Goal: Task Accomplishment & Management: Complete application form

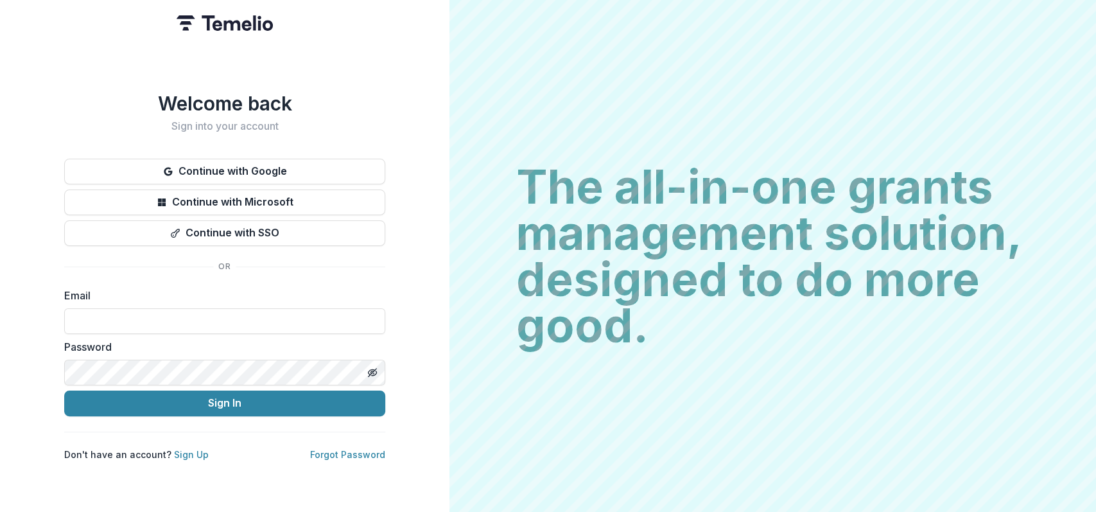
click at [239, 329] on form "Email Password Sign In" at bounding box center [224, 352] width 321 height 128
click at [224, 319] on input at bounding box center [224, 321] width 321 height 26
type input "**********"
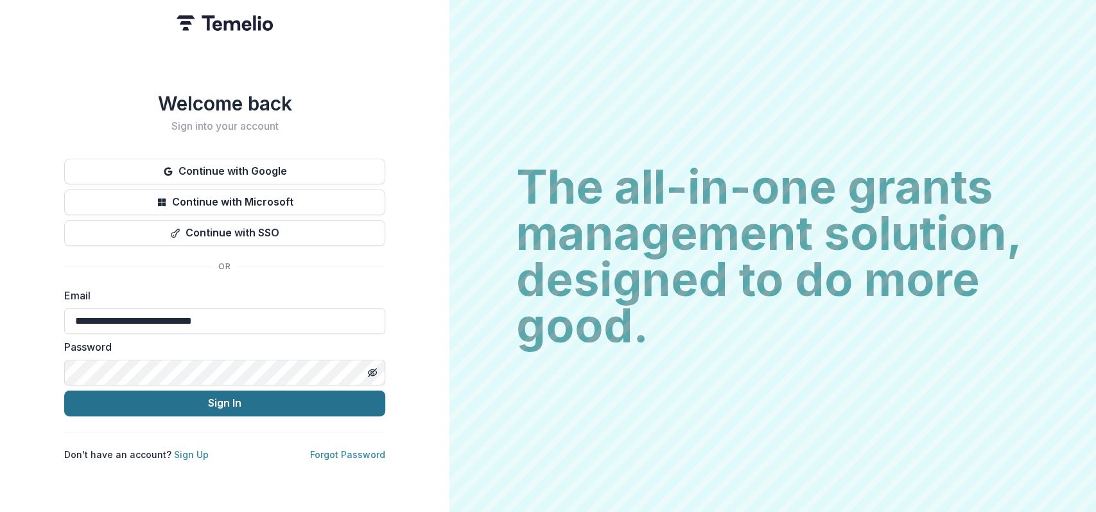
click at [214, 404] on button "Sign In" at bounding box center [224, 403] width 321 height 26
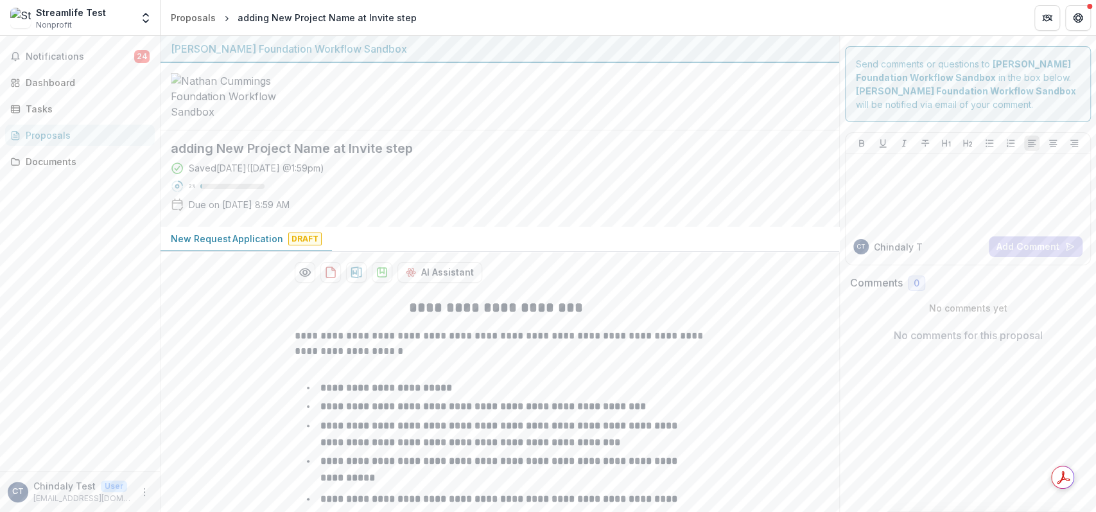
click at [47, 19] on span "Nonprofit" at bounding box center [54, 25] width 36 height 12
click at [141, 16] on icon "Open entity switcher" at bounding box center [145, 18] width 13 height 13
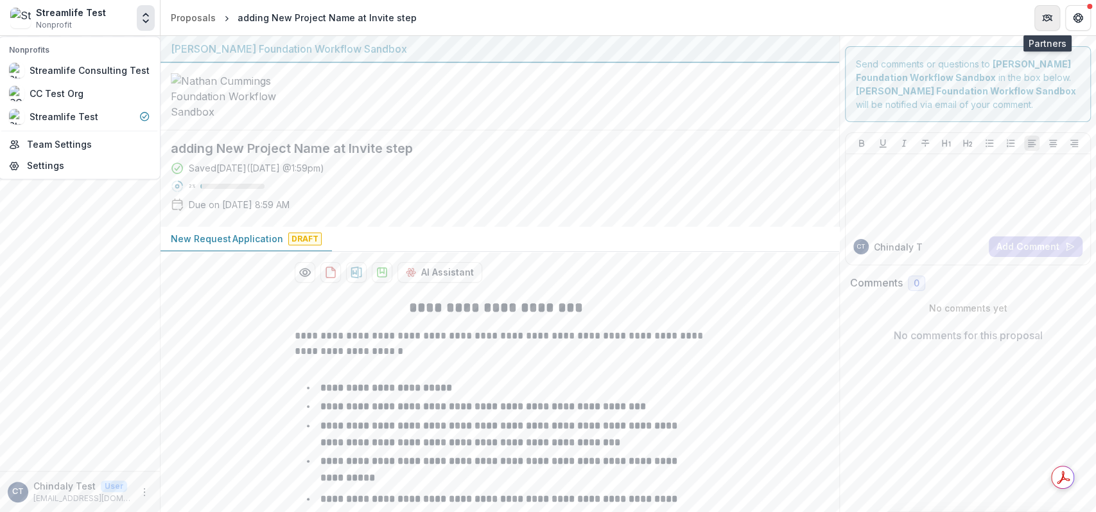
click at [1051, 16] on icon "Partners" at bounding box center [1051, 17] width 1 height 4
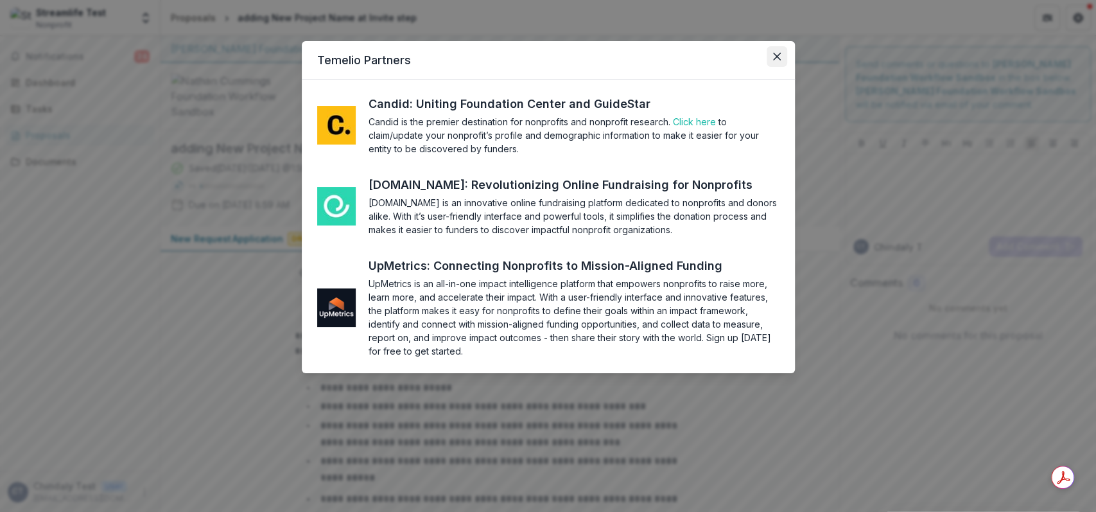
click at [776, 60] on button "Close" at bounding box center [777, 56] width 21 height 21
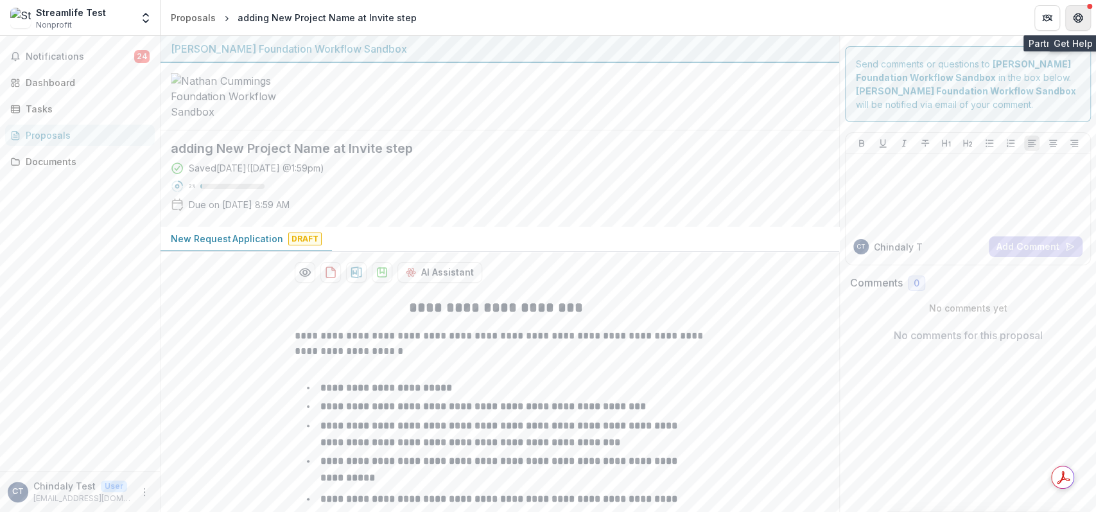
click at [1075, 25] on button "Get Help" at bounding box center [1078, 18] width 26 height 26
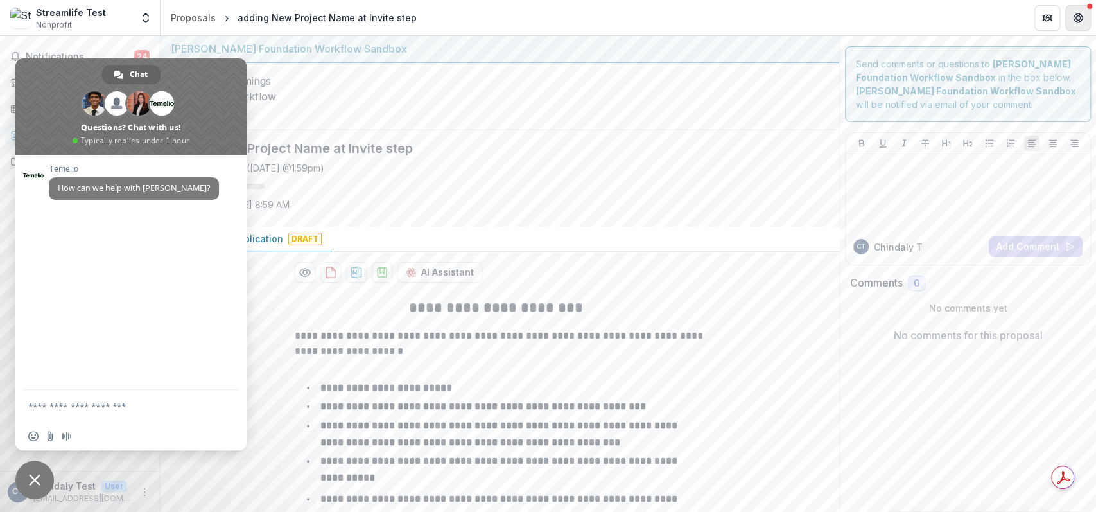
click at [1075, 25] on button "Get Help" at bounding box center [1078, 18] width 26 height 26
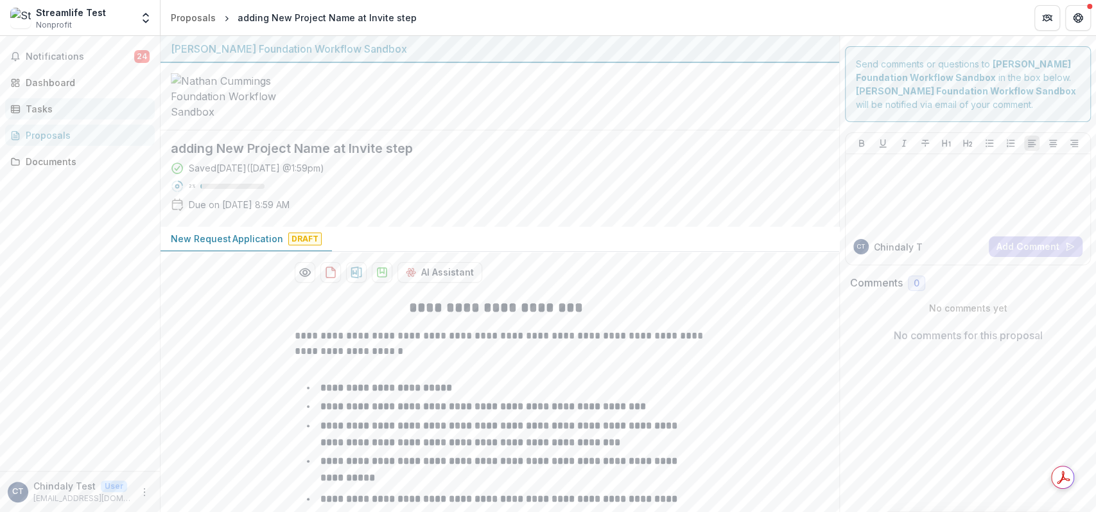
click at [28, 114] on div "Tasks" at bounding box center [85, 108] width 119 height 13
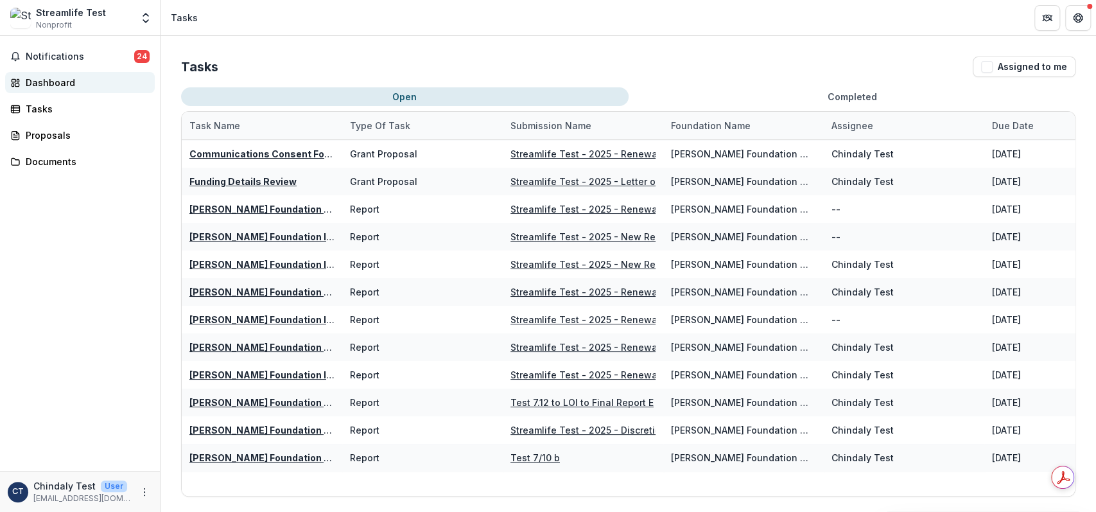
click at [34, 87] on div "Dashboard" at bounding box center [85, 82] width 119 height 13
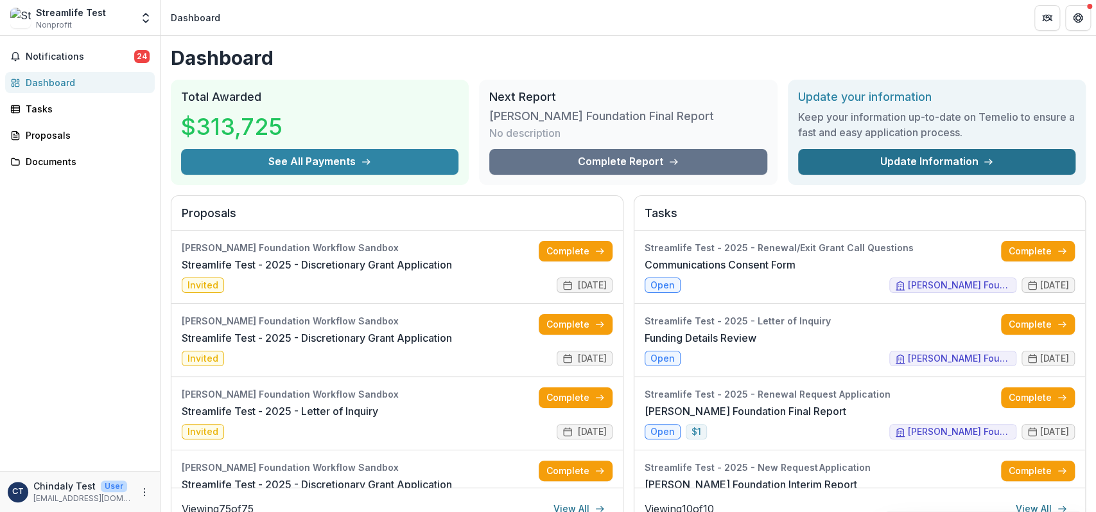
click at [831, 152] on link "Update Information" at bounding box center [936, 162] width 277 height 26
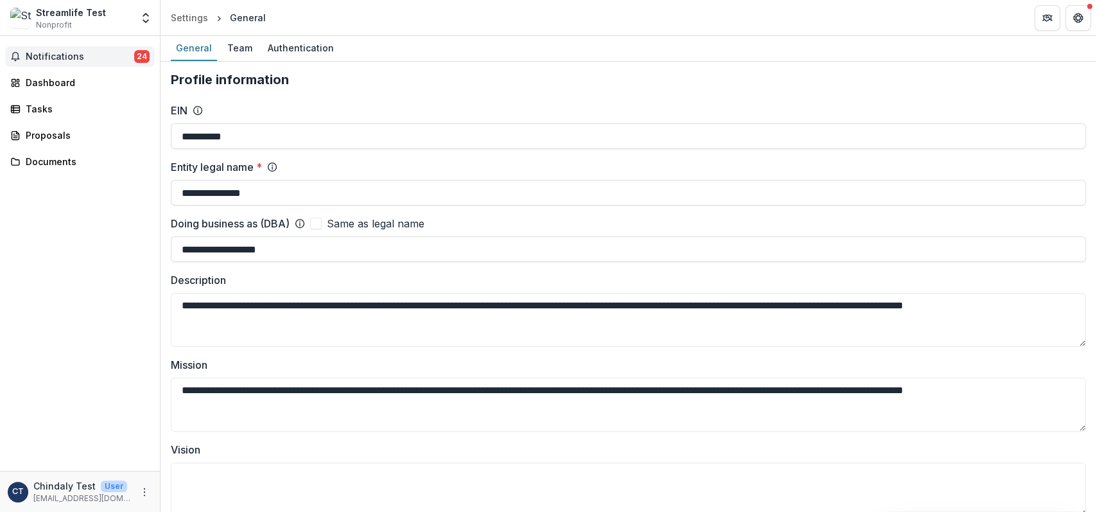
click at [37, 60] on span "Notifications" at bounding box center [80, 56] width 109 height 11
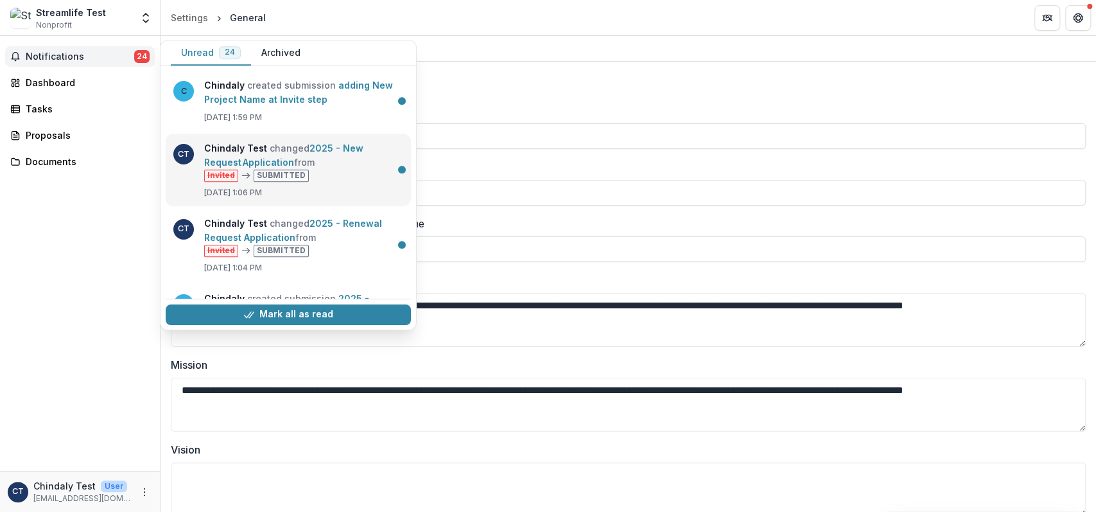
click at [238, 153] on link "2025 - New Request Application" at bounding box center [283, 155] width 159 height 25
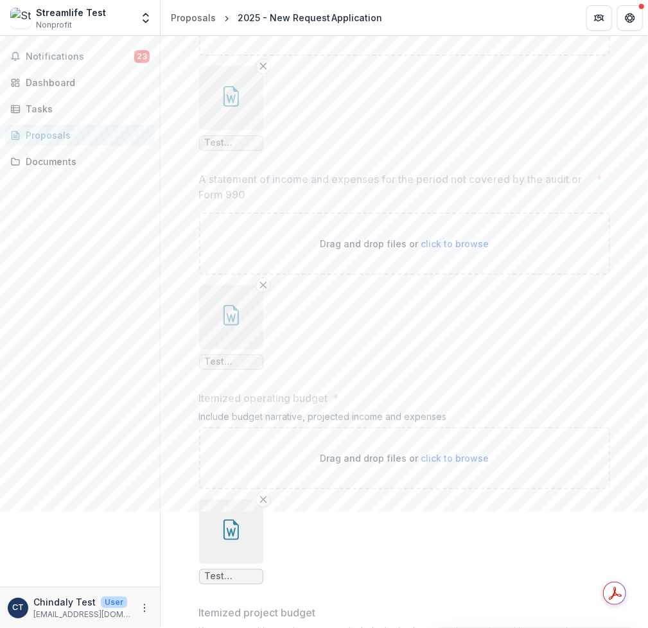
scroll to position [8218, 0]
click at [39, 19] on span "Nonprofit" at bounding box center [54, 25] width 36 height 12
click at [154, 16] on button "Open entity switcher" at bounding box center [146, 18] width 18 height 26
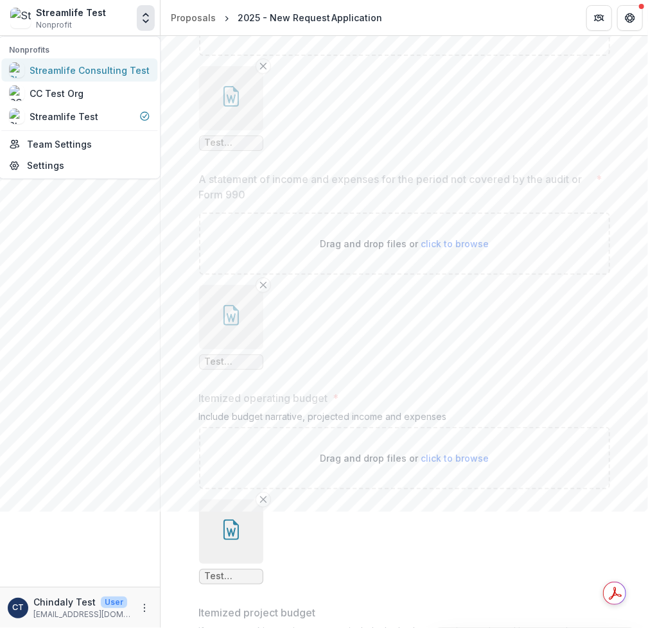
click at [58, 69] on div "Streamlife Consulting Test" at bounding box center [90, 70] width 120 height 13
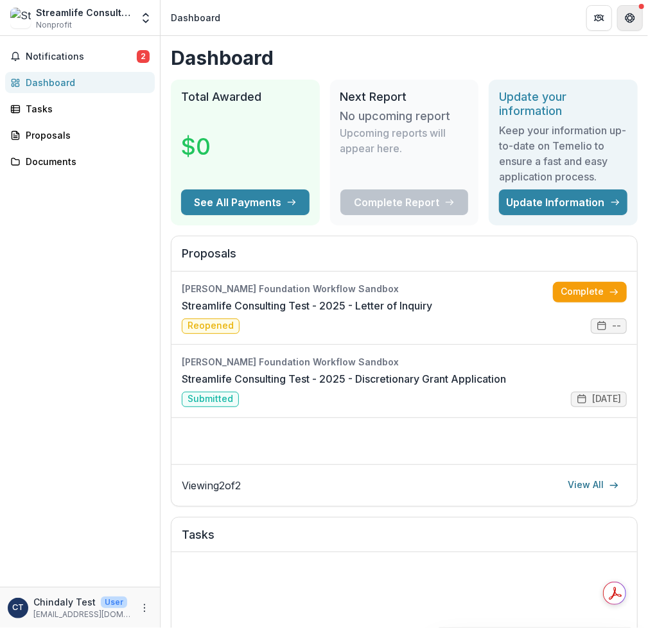
click at [632, 17] on icon "Get Help" at bounding box center [633, 17] width 3 height 3
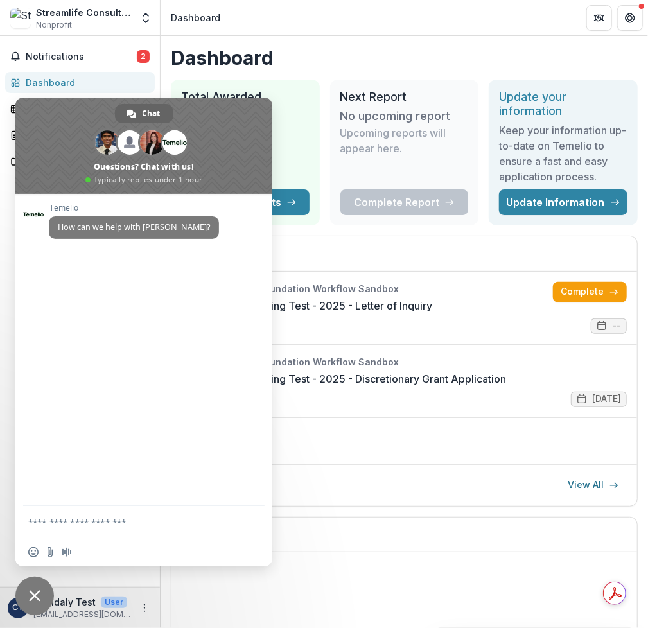
click at [58, 16] on div "Streamlife Consulting Test" at bounding box center [84, 12] width 96 height 13
click at [55, 37] on div "Notifications 2 Dashboard Tasks Proposals Documents" at bounding box center [80, 311] width 160 height 551
click at [29, 511] on span "Close chat" at bounding box center [35, 596] width 12 height 12
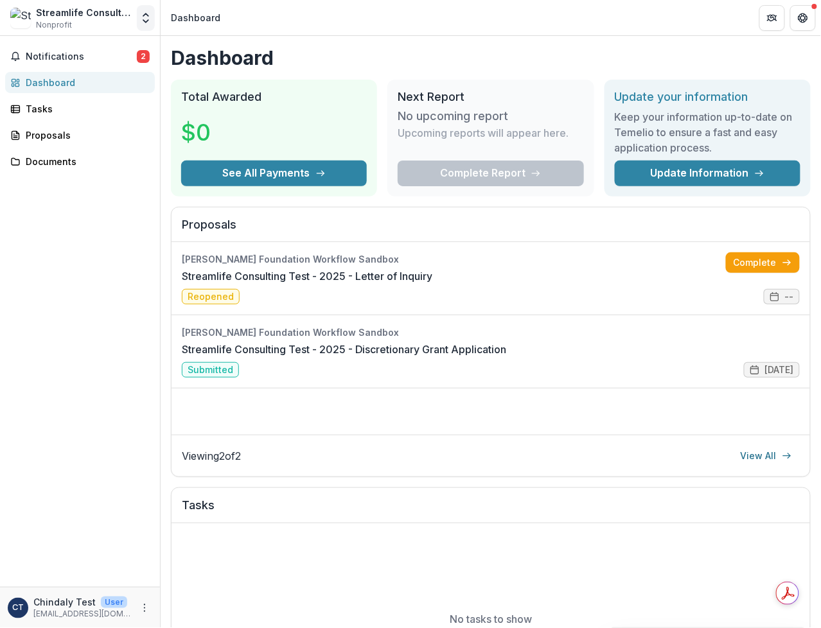
click at [144, 12] on icon "Open entity switcher" at bounding box center [145, 18] width 13 height 13
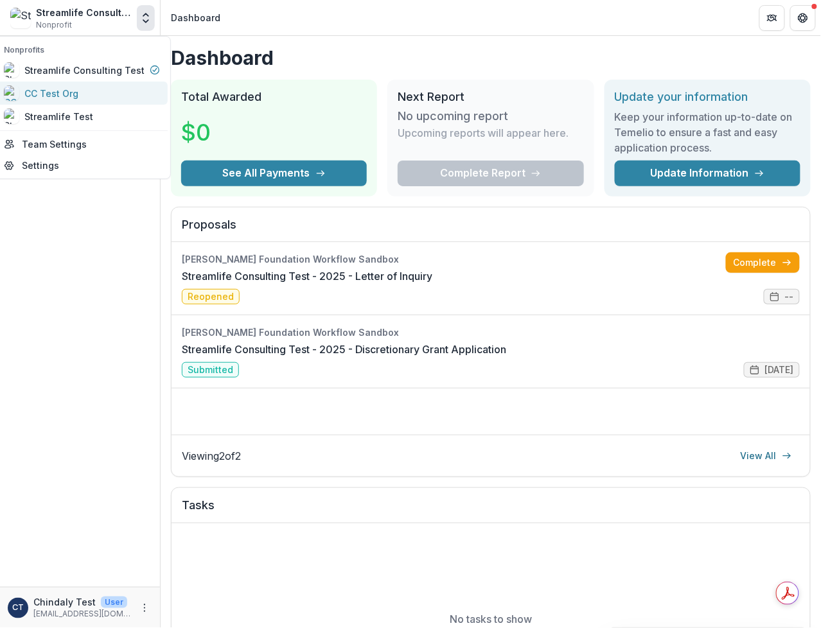
click at [62, 89] on div "CC Test Org" at bounding box center [51, 93] width 54 height 13
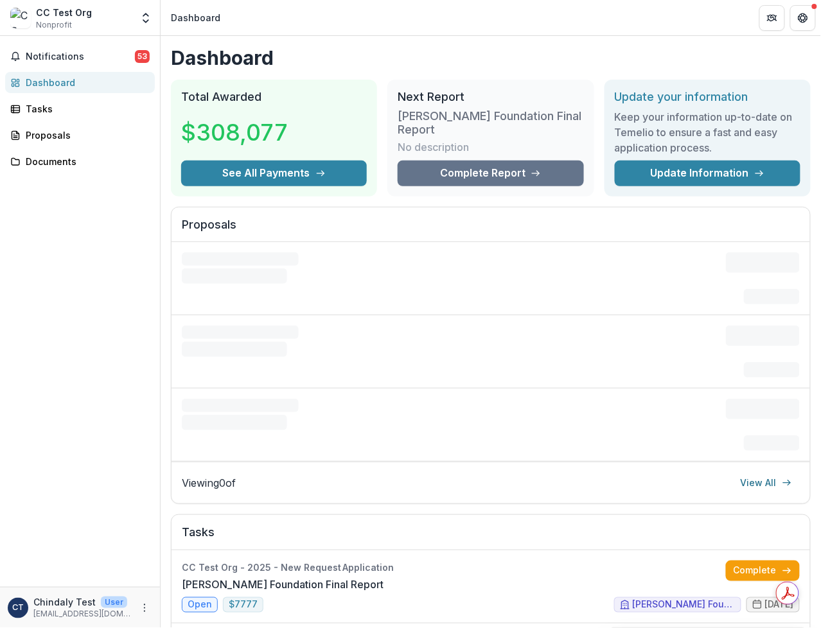
click at [49, 23] on span "Nonprofit" at bounding box center [54, 25] width 36 height 12
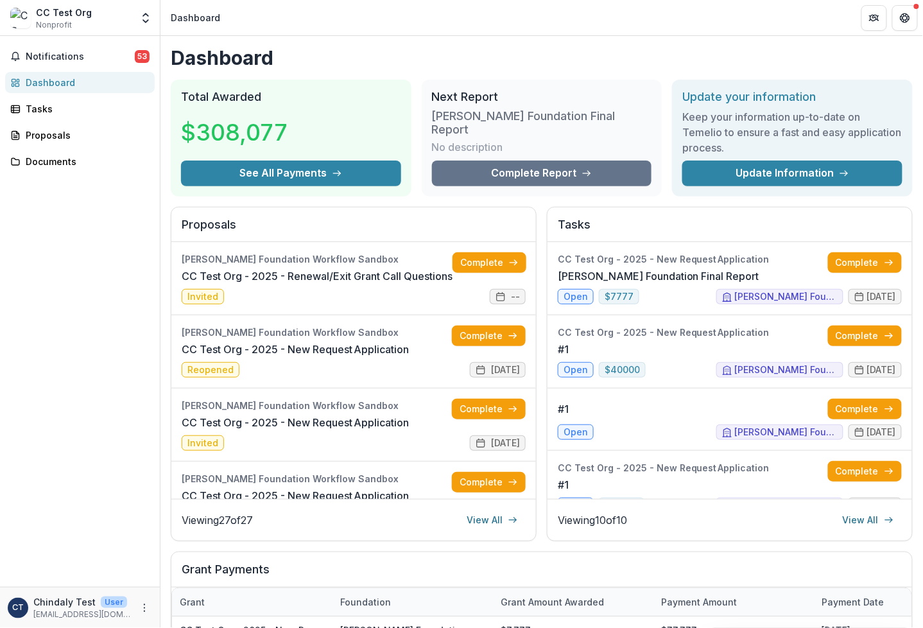
click at [60, 511] on p "[EMAIL_ADDRESS][DOMAIN_NAME]" at bounding box center [82, 615] width 98 height 12
click at [144, 511] on icon "More" at bounding box center [144, 608] width 10 height 10
click at [57, 13] on div "CC Test Org" at bounding box center [64, 12] width 56 height 13
click at [486, 476] on link "Complete" at bounding box center [489, 482] width 74 height 21
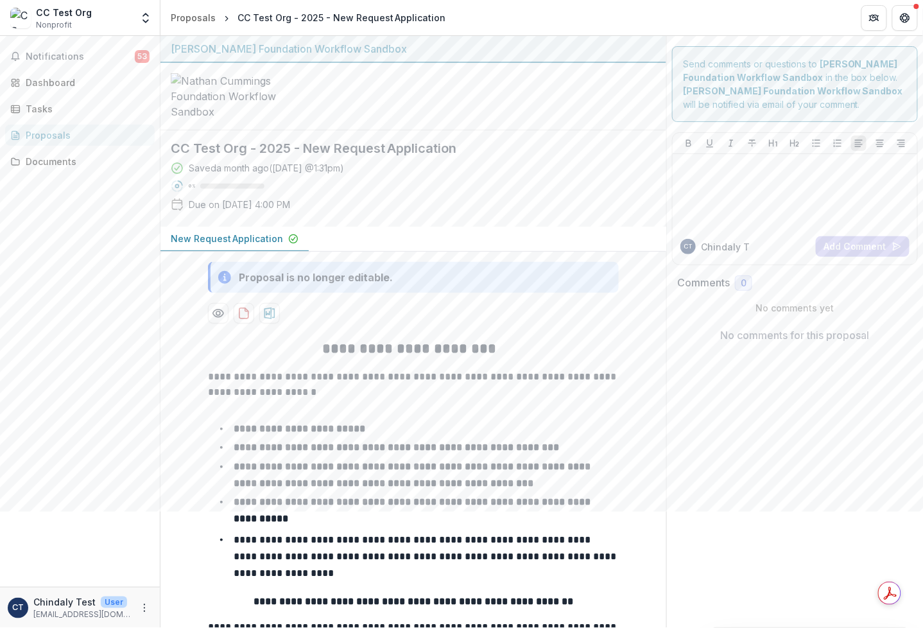
click at [220, 186] on div "Saved a month ago ( July 11, 2025 @ 1:31pm ) 0 % Due on Jul 18, 2025, 4:00 PM" at bounding box center [403, 188] width 465 height 55
click at [146, 511] on icon "More" at bounding box center [144, 608] width 10 height 10
click at [185, 511] on button "Logout" at bounding box center [229, 601] width 137 height 21
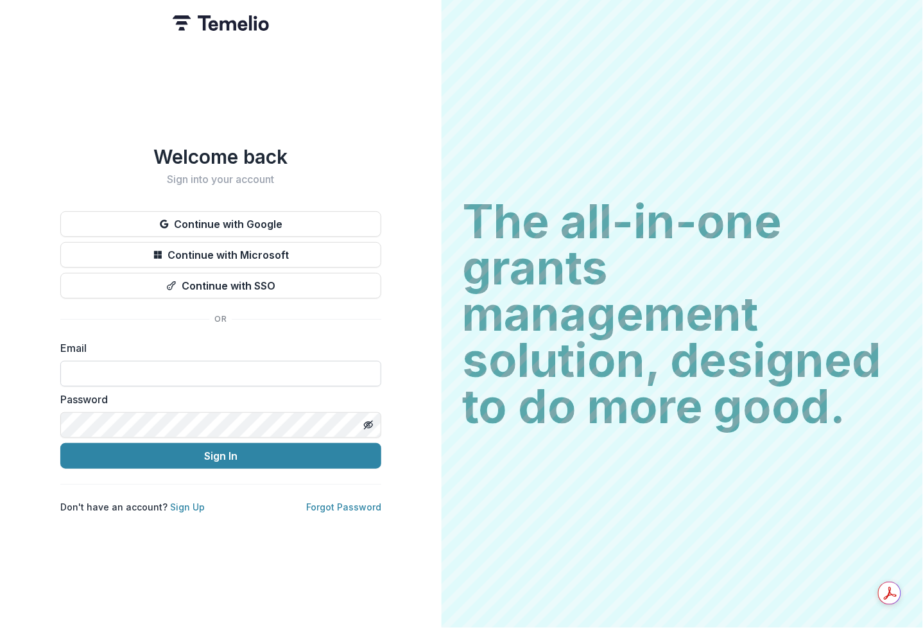
click at [198, 367] on input at bounding box center [220, 374] width 321 height 26
click at [216, 378] on input at bounding box center [220, 374] width 321 height 26
type input "**********"
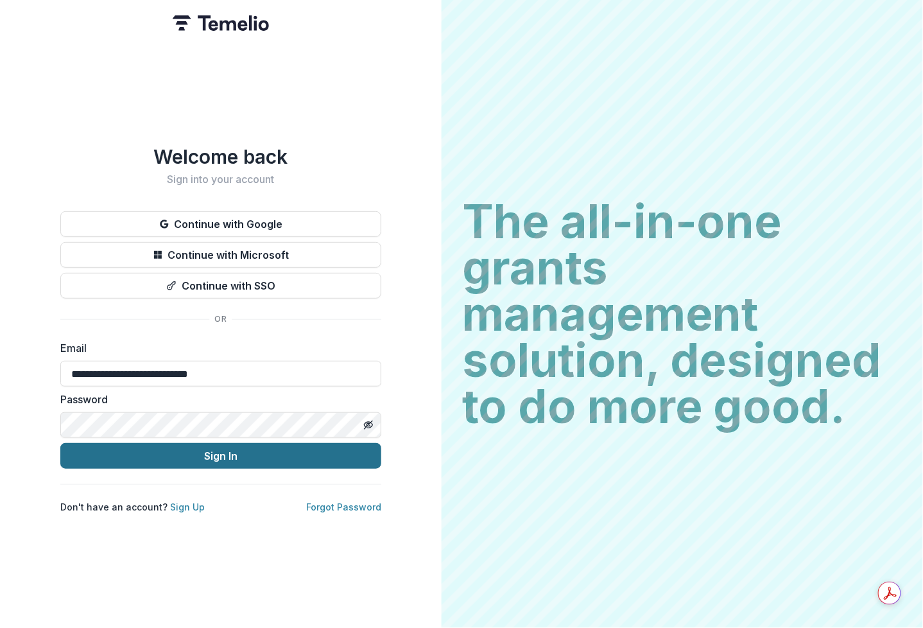
click at [243, 451] on button "Sign In" at bounding box center [220, 456] width 321 height 26
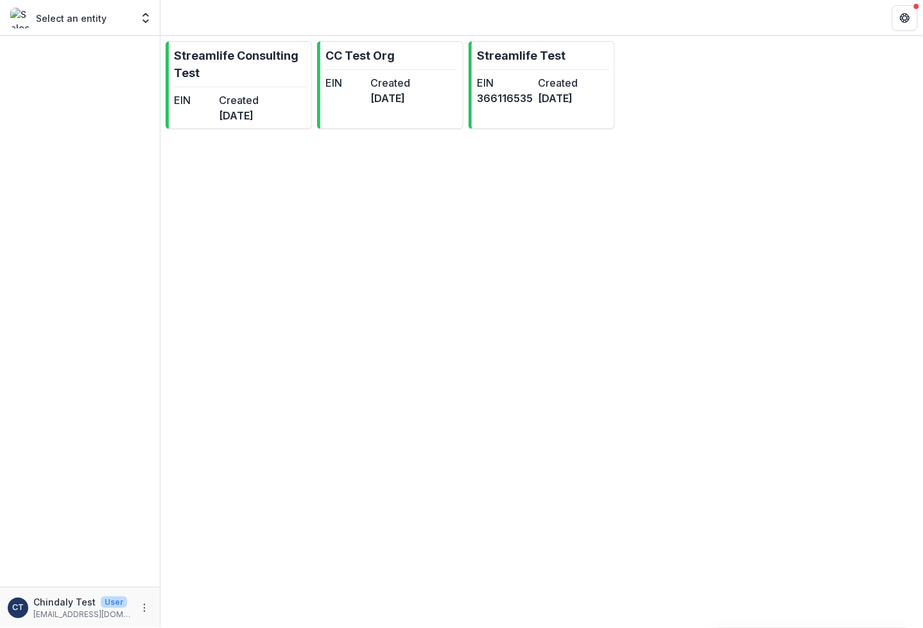
click at [105, 13] on div "Select an entity" at bounding box center [70, 18] width 121 height 21
click at [225, 67] on p "Streamlife Consulting Test" at bounding box center [240, 64] width 132 height 35
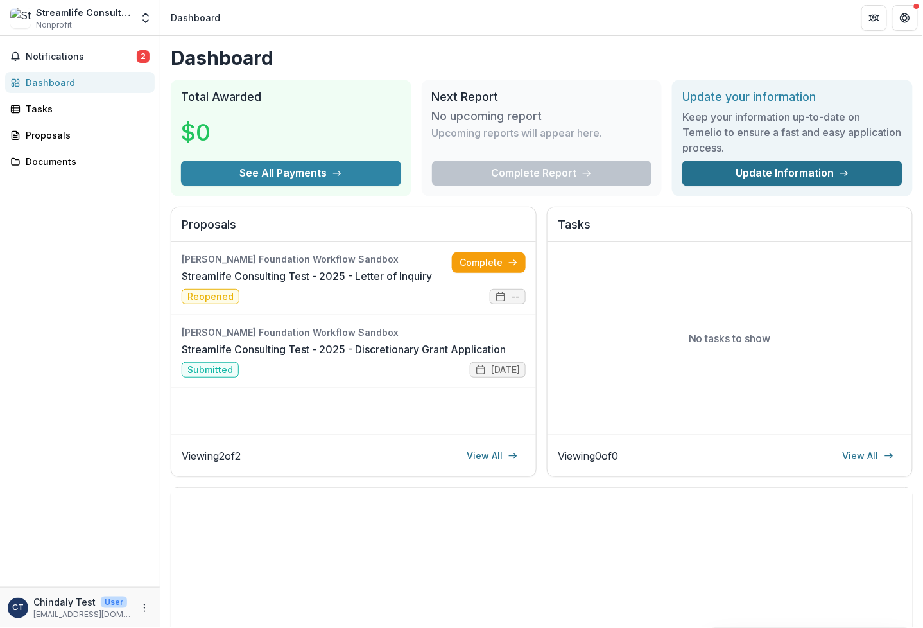
click at [822, 173] on link "Update Information" at bounding box center [793, 174] width 220 height 26
click at [73, 24] on div "Streamlife Consulting Test Nonprofit" at bounding box center [84, 18] width 96 height 25
click at [150, 19] on icon "Open entity switcher" at bounding box center [145, 18] width 13 height 13
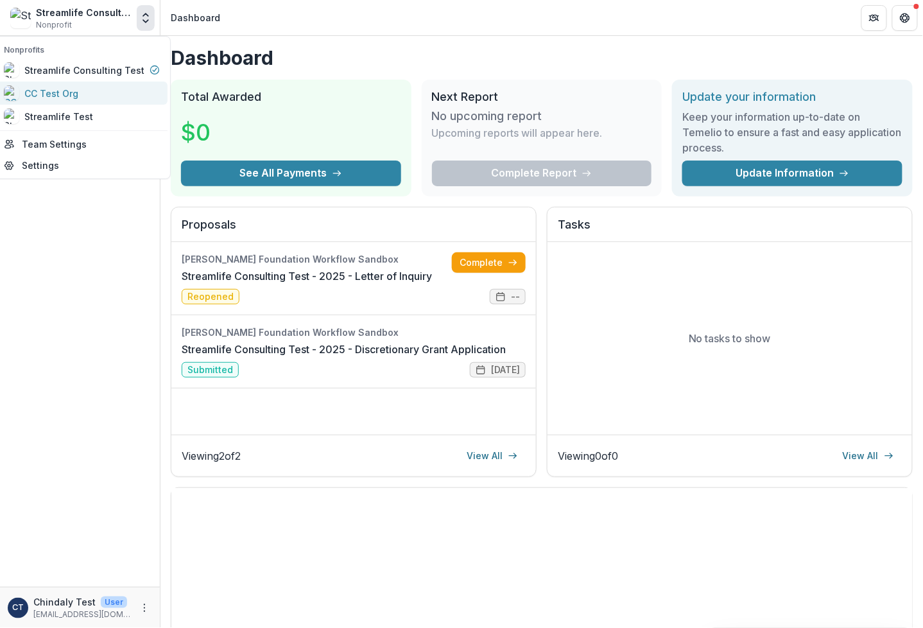
click at [76, 93] on div "CC Test Org" at bounding box center [51, 93] width 54 height 13
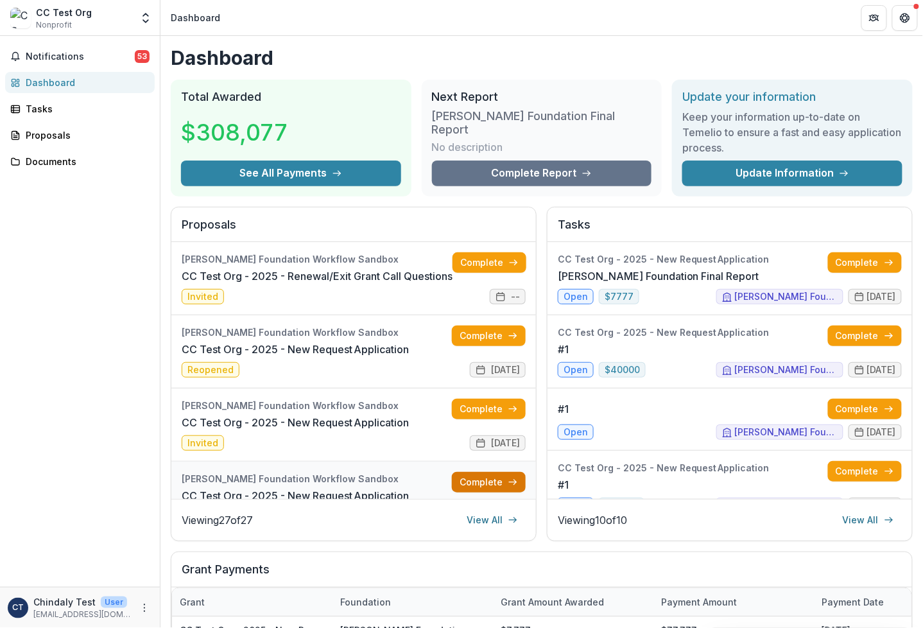
click at [483, 485] on link "Complete" at bounding box center [489, 482] width 74 height 21
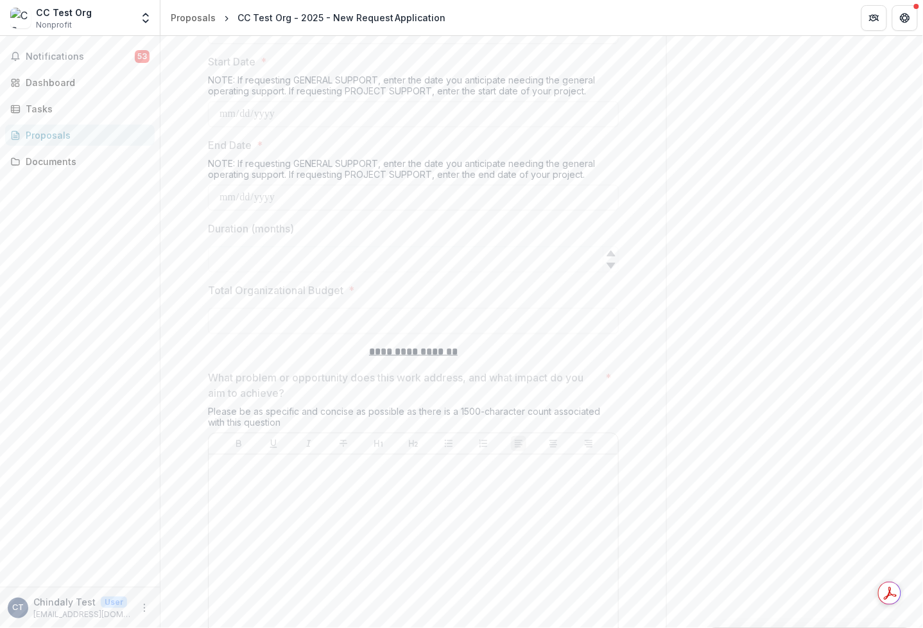
scroll to position [1624, 0]
click at [483, 485] on div at bounding box center [413, 552] width 399 height 193
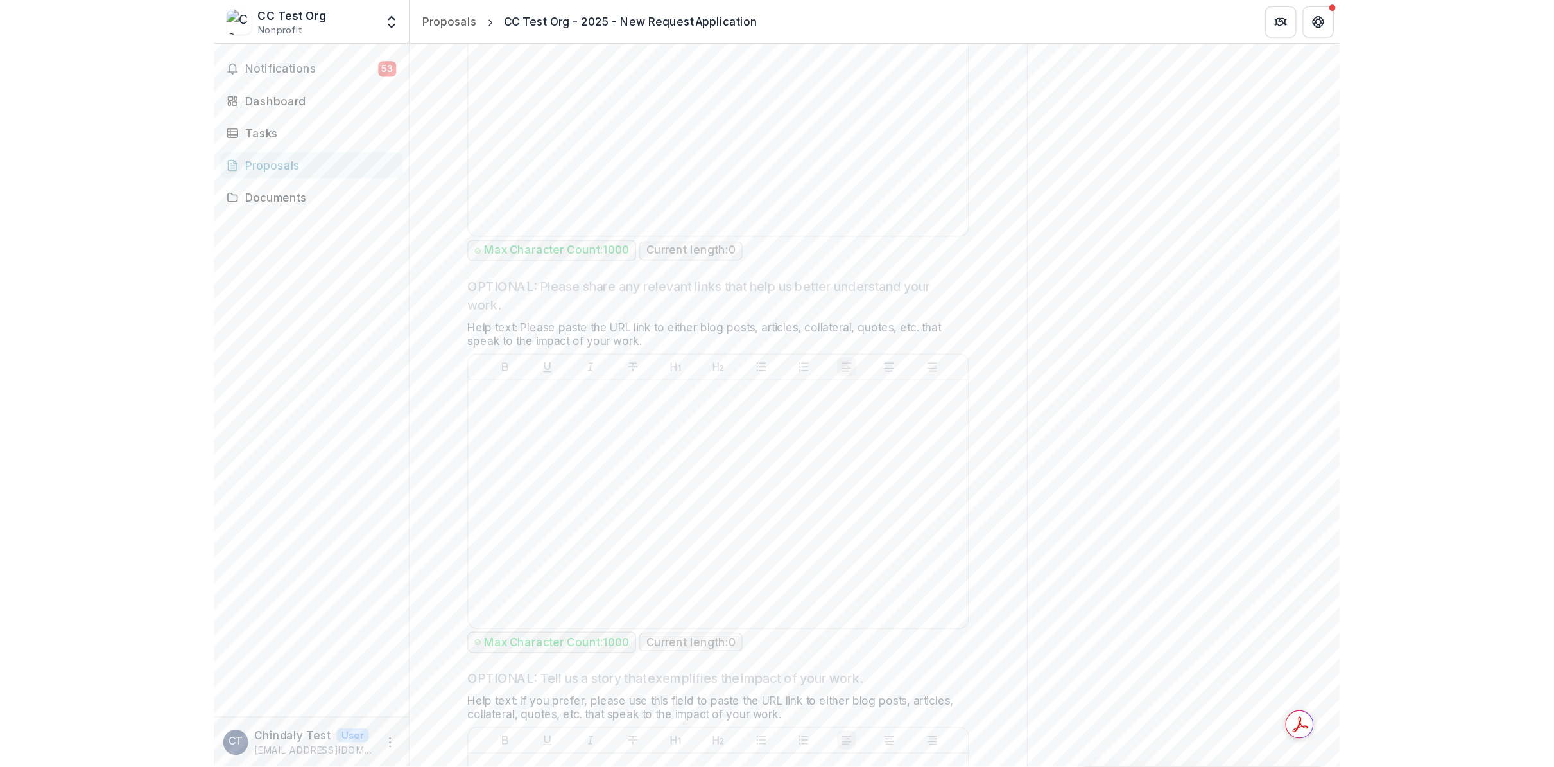
scroll to position [4590, 0]
